Goal: Navigation & Orientation: Find specific page/section

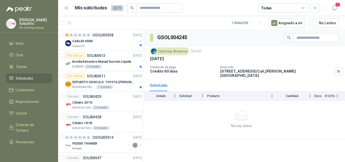
click at [229, 135] on div "GSOL004245 Cartones America [DATE] 17.06.2025 Condición de pago Crédito 60 días…" at bounding box center [244, 97] width 201 height 134
click at [114, 45] on div "Caracol TV" at bounding box center [104, 46] width 65 height 4
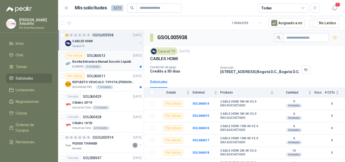
click at [115, 64] on p "Bomba Extractora Manual Succión Líquido" at bounding box center [101, 61] width 59 height 5
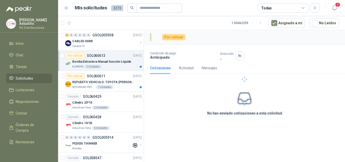
click at [118, 68] on div "KLARENS 2 Unidades" at bounding box center [106, 67] width 69 height 4
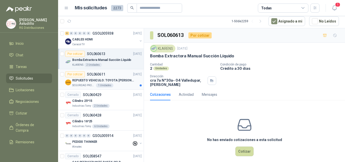
click at [121, 81] on p "REPUESTO VEHICULO: TOYOTA [PERSON_NAME] MODELO 2013, CILINDRAJE 2982" at bounding box center [103, 80] width 63 height 5
